Goal: Task Accomplishment & Management: Manage account settings

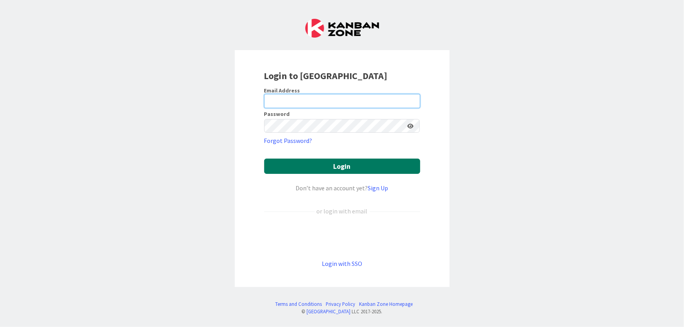
type input "[EMAIL_ADDRESS][DOMAIN_NAME]"
click at [334, 162] on button "Login" at bounding box center [342, 166] width 156 height 15
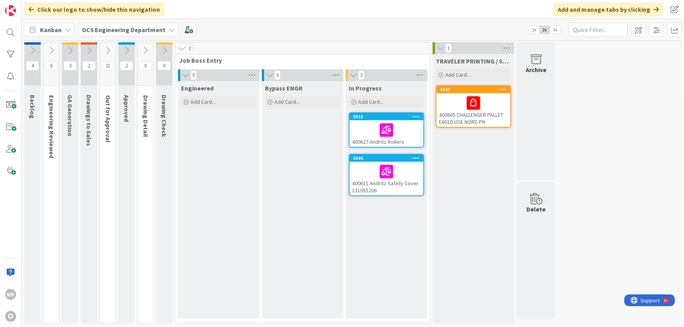
click at [30, 49] on icon at bounding box center [32, 50] width 9 height 9
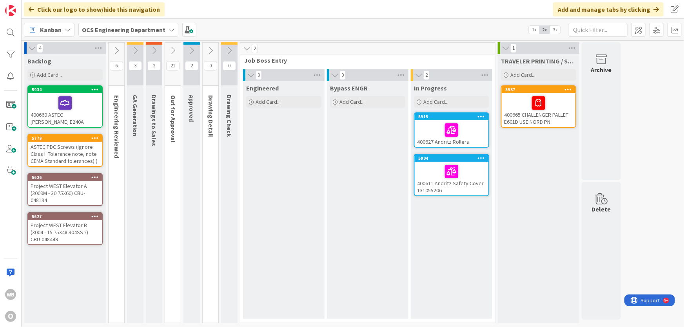
click at [115, 47] on icon at bounding box center [116, 50] width 9 height 9
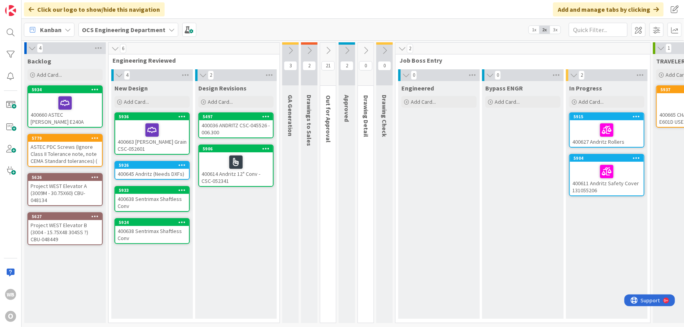
click at [290, 52] on icon at bounding box center [290, 50] width 9 height 9
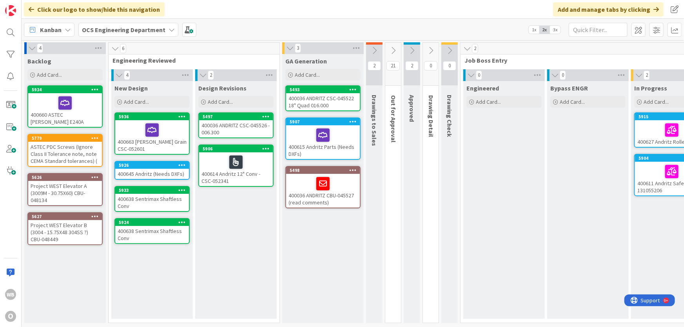
click at [378, 49] on icon at bounding box center [374, 50] width 9 height 9
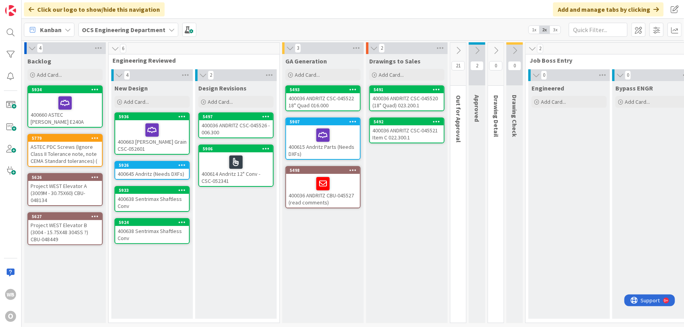
click at [372, 47] on icon at bounding box center [374, 48] width 9 height 8
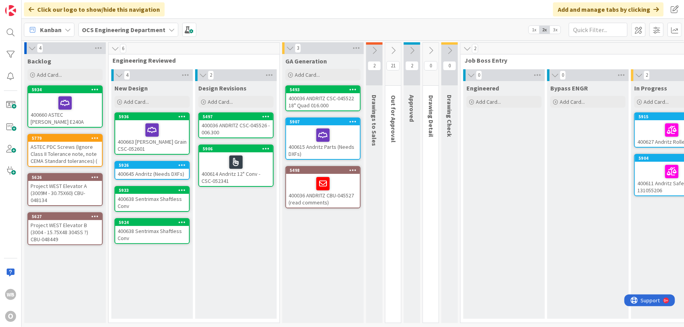
click at [286, 49] on icon at bounding box center [290, 48] width 9 height 8
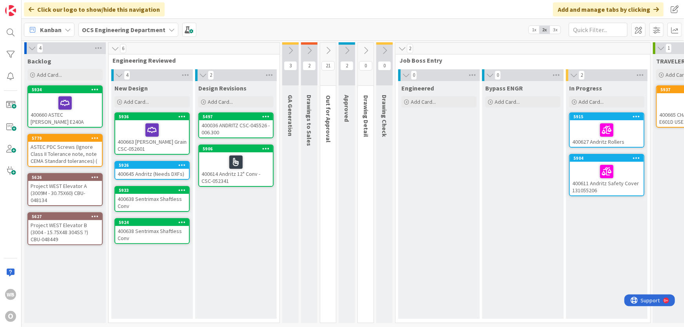
click at [114, 48] on icon at bounding box center [115, 49] width 9 height 8
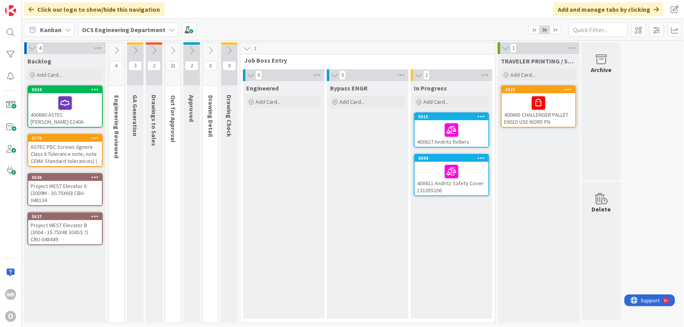
click at [33, 49] on icon at bounding box center [32, 48] width 9 height 8
